Goal: Information Seeking & Learning: Learn about a topic

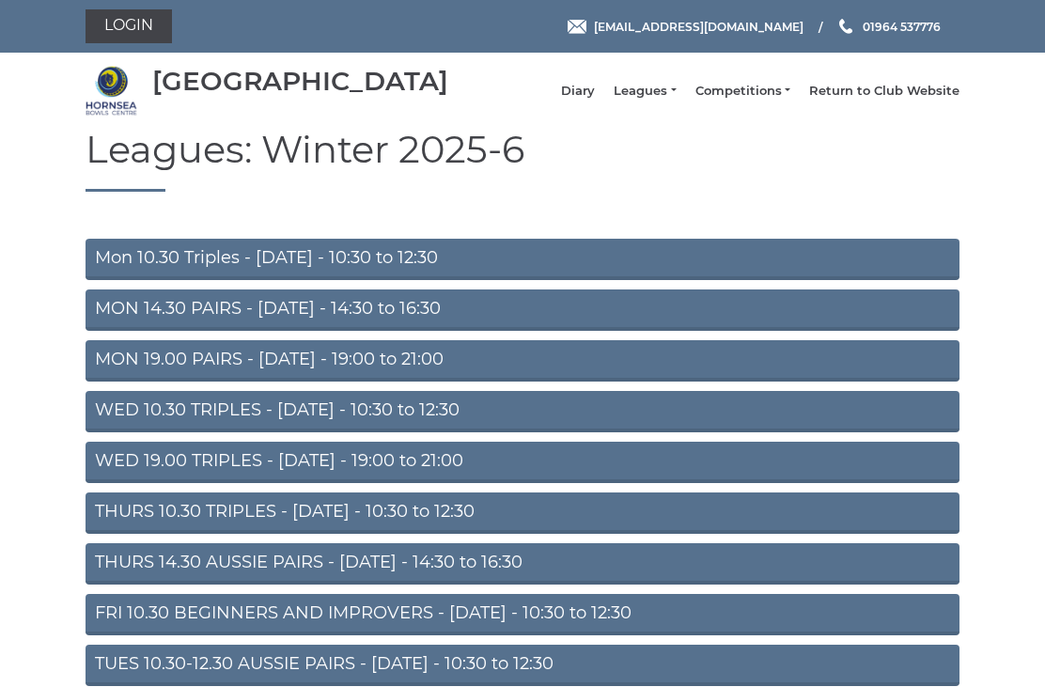
scroll to position [85, 0]
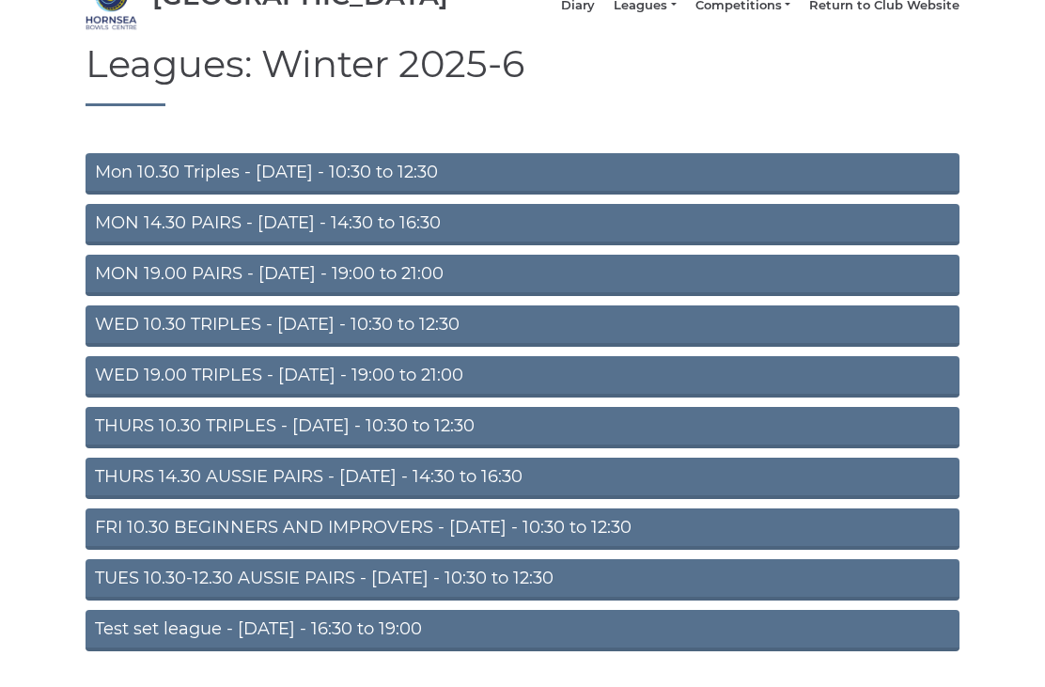
click at [416, 594] on link "TUES 10.30-12.30 AUSSIE PAIRS - Tuesday - 10:30 to 12:30" at bounding box center [522, 579] width 874 height 41
